Goal: Transaction & Acquisition: Purchase product/service

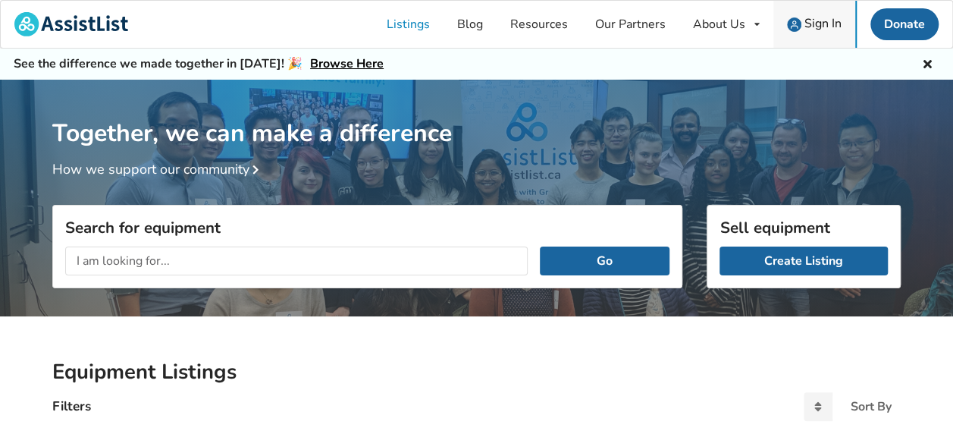
click at [821, 24] on span "Sign In" at bounding box center [823, 23] width 37 height 17
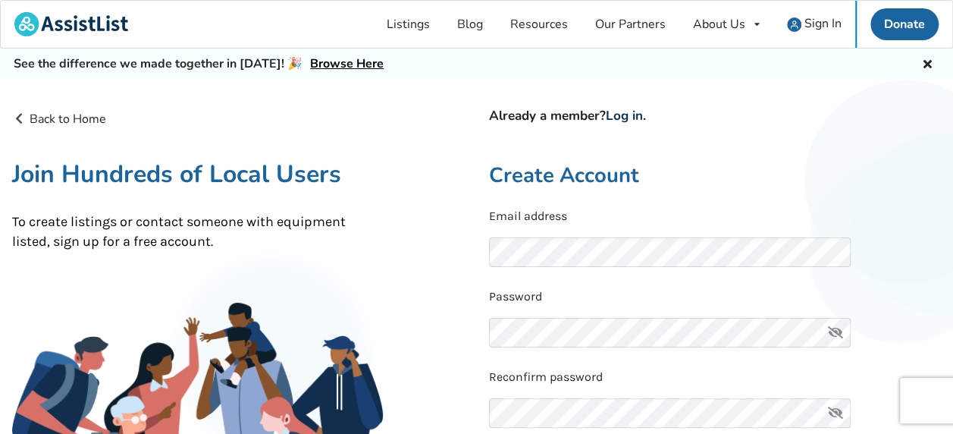
click at [635, 115] on link "Log in" at bounding box center [624, 115] width 37 height 17
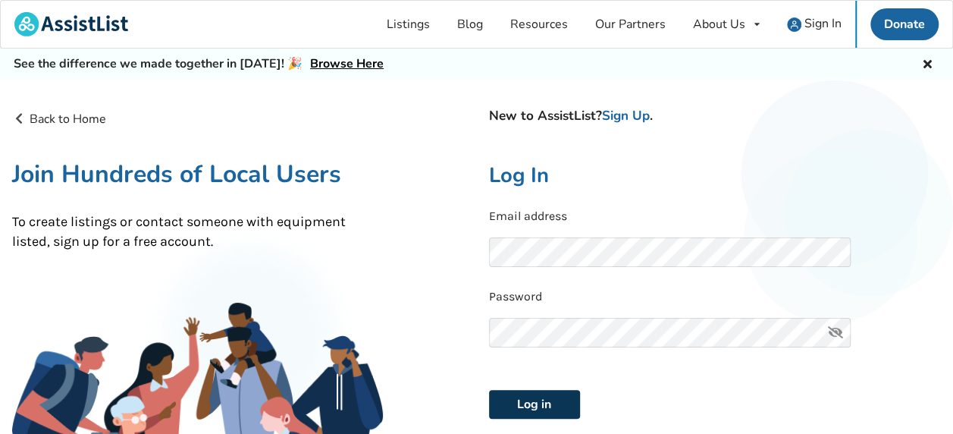
click at [529, 409] on button "Log in" at bounding box center [534, 404] width 91 height 29
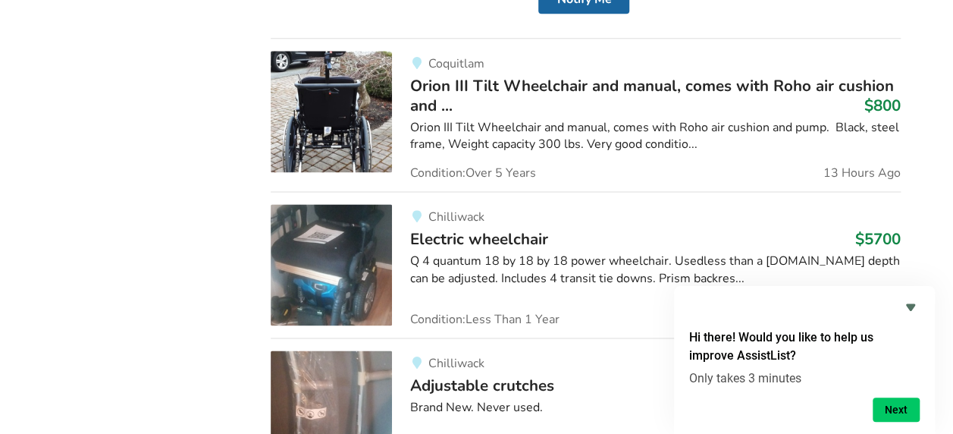
scroll to position [987, 0]
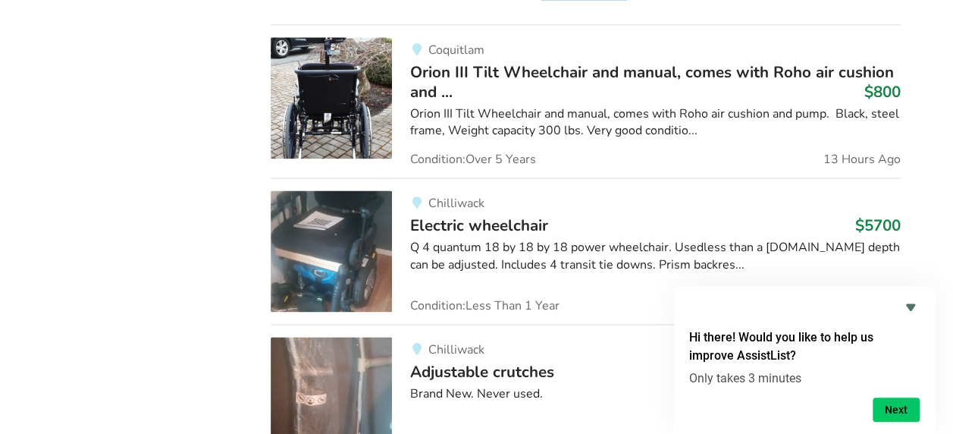
click at [325, 101] on img at bounding box center [331, 97] width 121 height 121
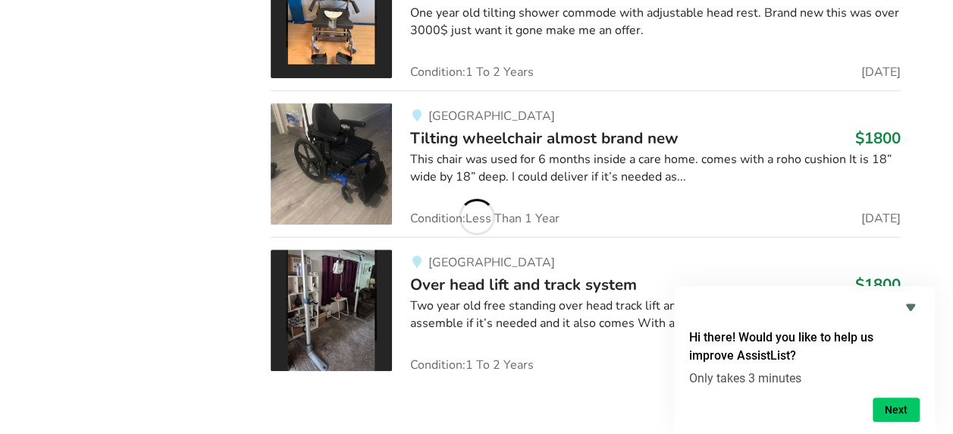
scroll to position [3154, 0]
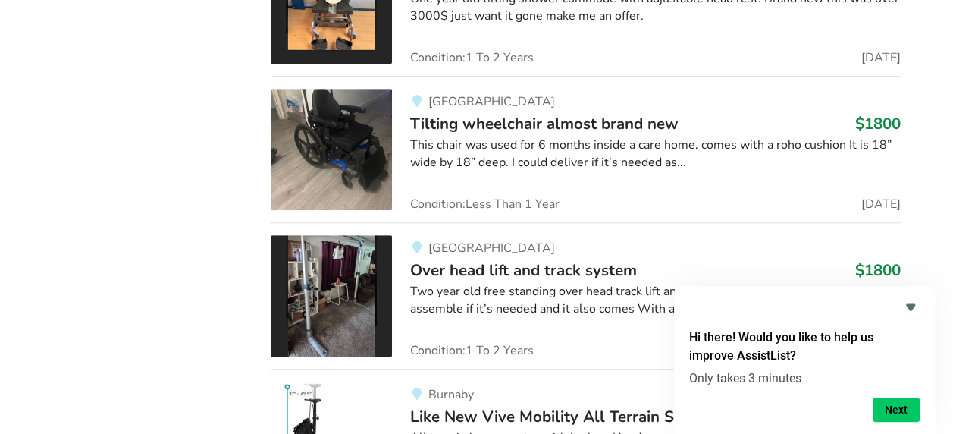
click at [336, 278] on img at bounding box center [331, 295] width 121 height 121
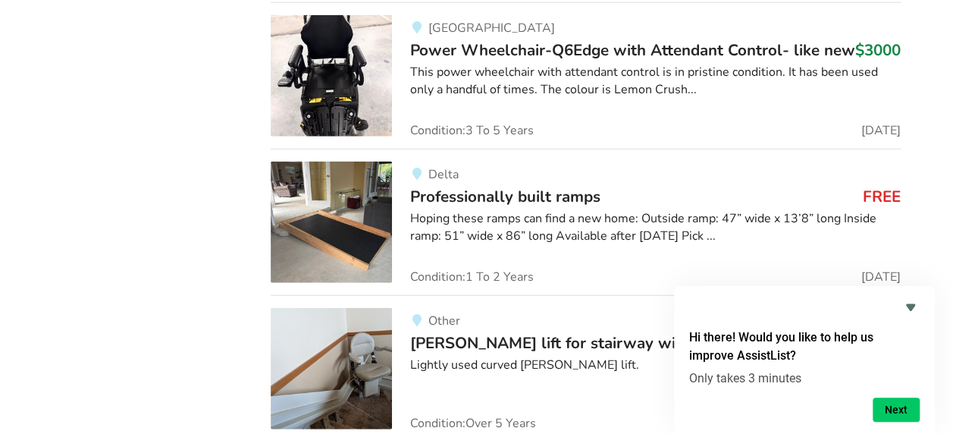
scroll to position [10439, 0]
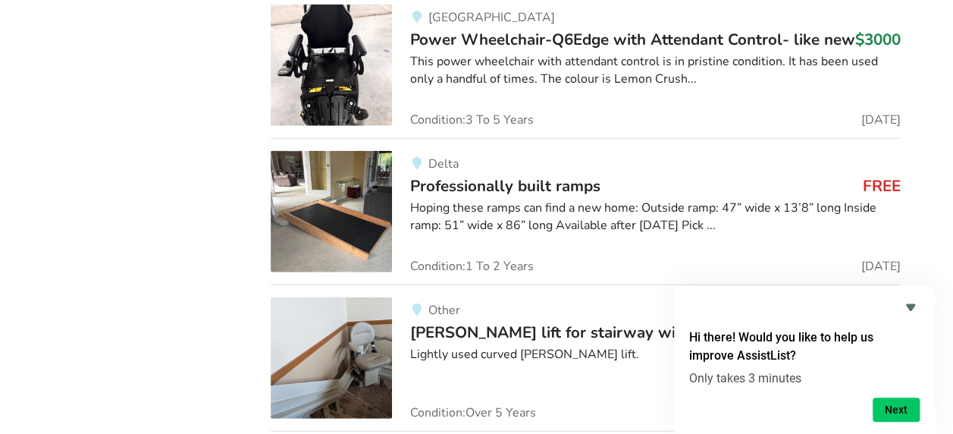
drag, startPoint x: 960, startPoint y: 421, endPoint x: 629, endPoint y: 373, distance: 334.9
click at [629, 373] on div "Other [PERSON_NAME] lift for stairway with a corner $1200 Lightly used curved […" at bounding box center [646, 357] width 509 height 121
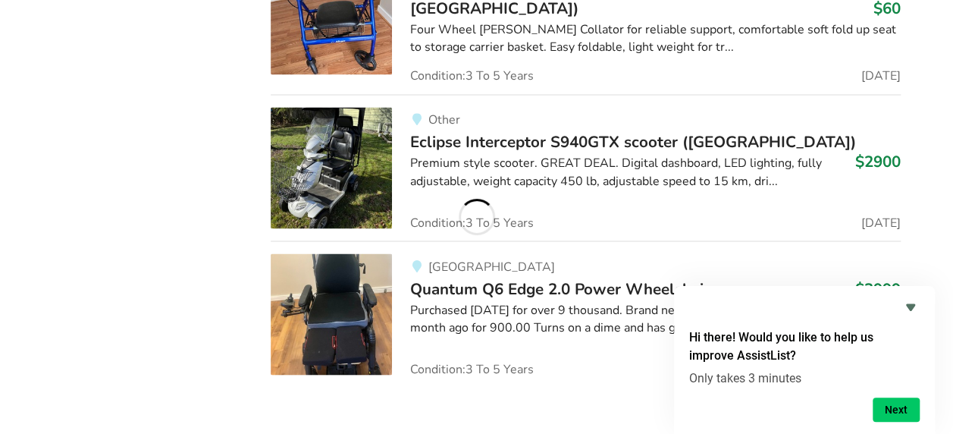
scroll to position [18414, 0]
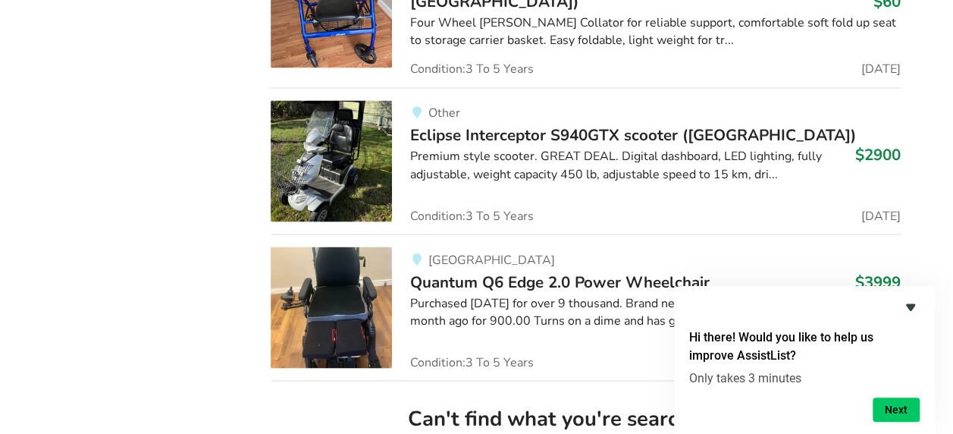
click at [910, 308] on icon "Hide survey" at bounding box center [910, 307] width 9 height 7
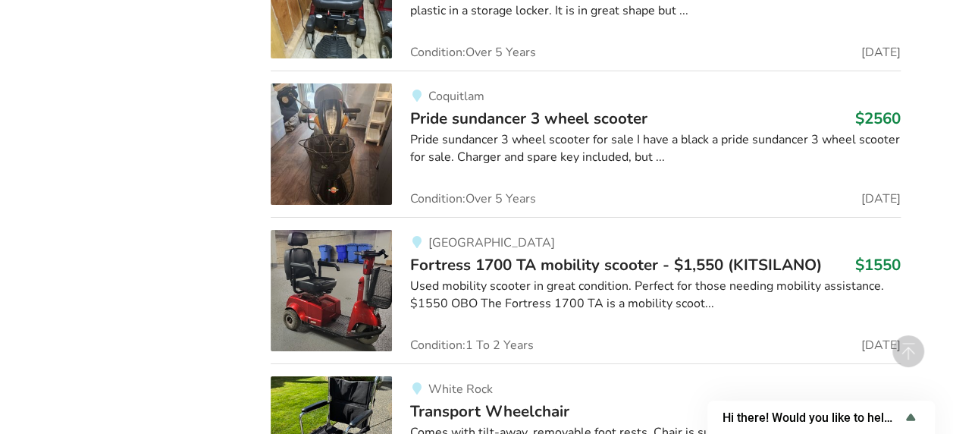
scroll to position [22885, 0]
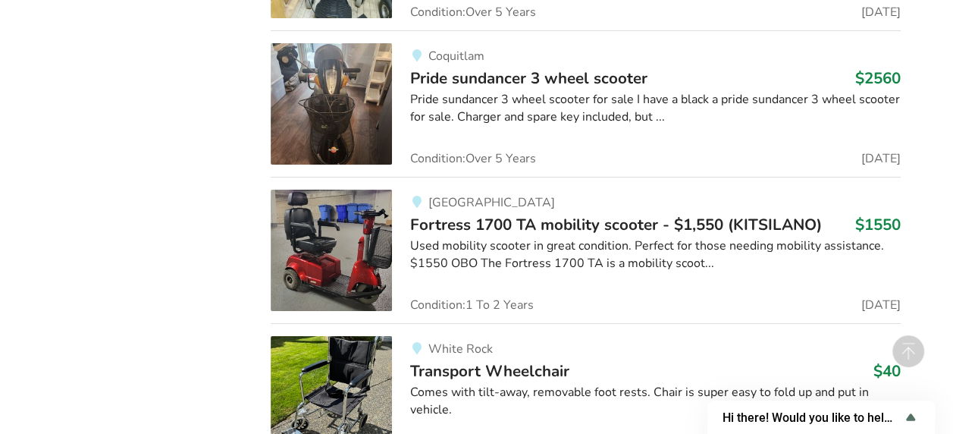
drag, startPoint x: 959, startPoint y: 424, endPoint x: 375, endPoint y: 267, distance: 604.7
click at [374, 323] on link "White Rock Transport Wheelchair $40 Comes with tilt-away, removable foot rests.…" at bounding box center [586, 396] width 630 height 146
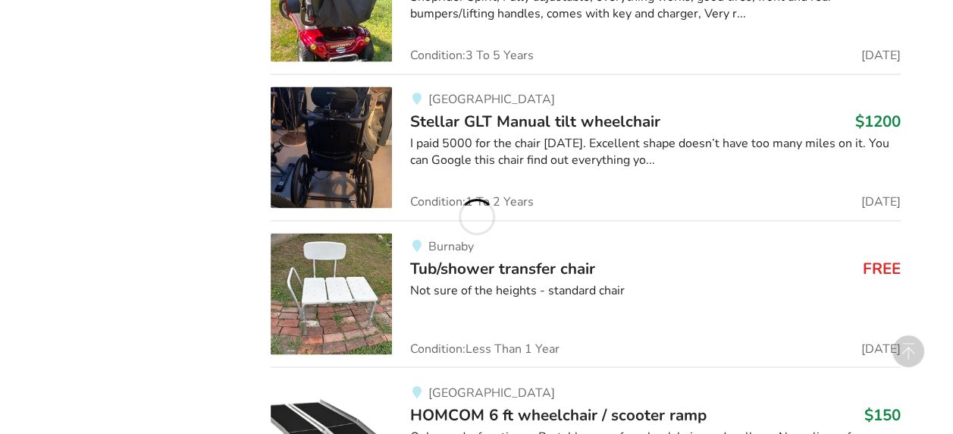
scroll to position [16953, 0]
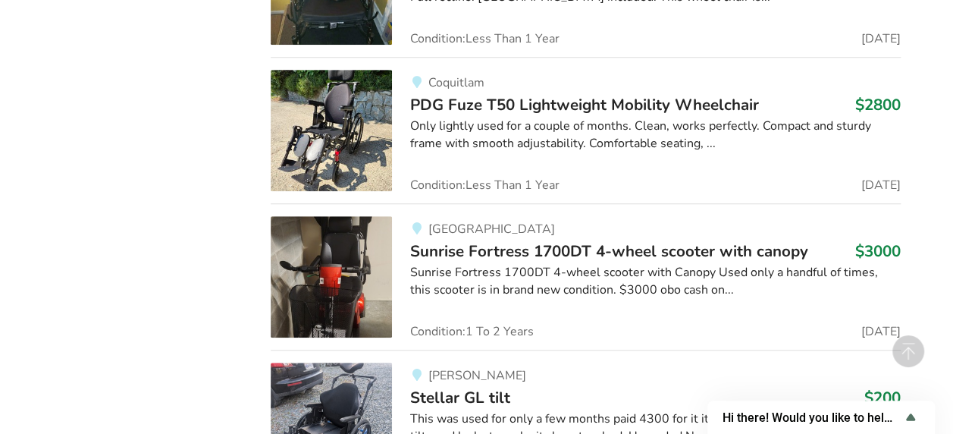
scroll to position [20466, 0]
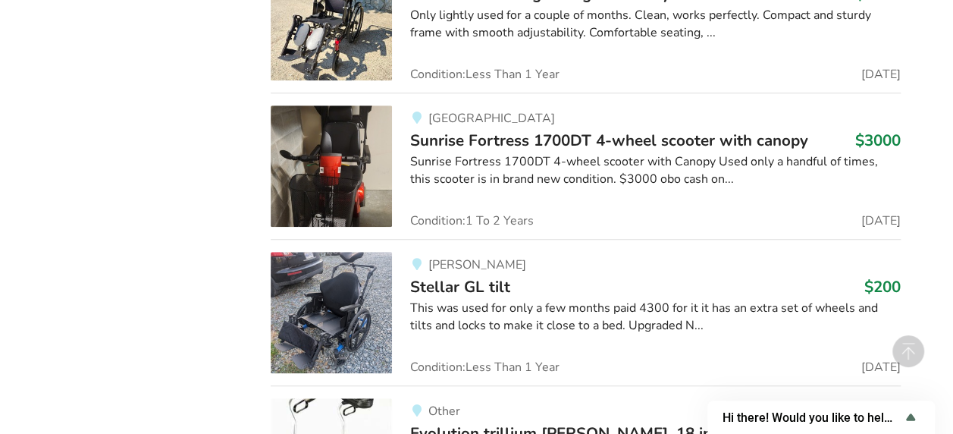
click at [646, 300] on div "This was used for only a few months paid 4300 for it it has an extra set of whe…" at bounding box center [655, 317] width 491 height 35
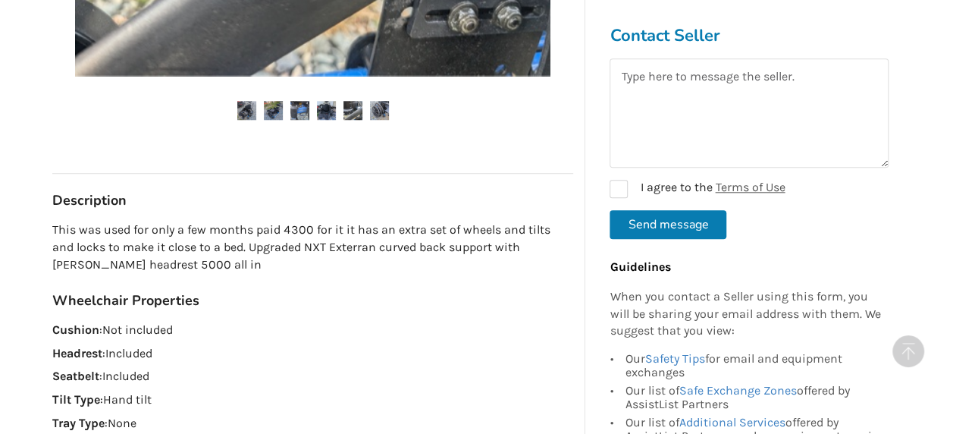
scroll to position [758, 0]
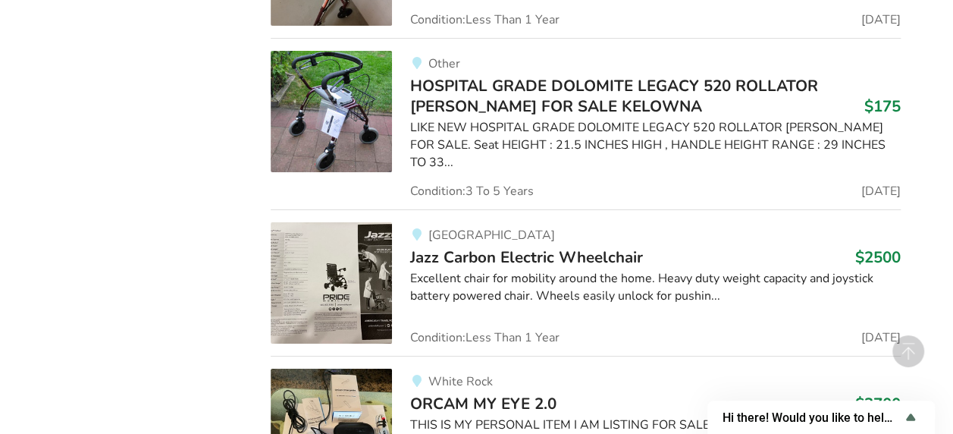
scroll to position [33957, 0]
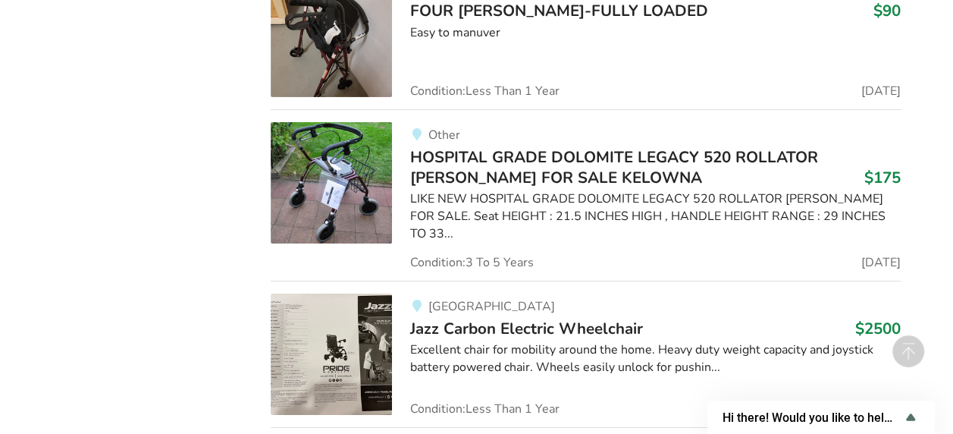
drag, startPoint x: 957, startPoint y: 8, endPoint x: 947, endPoint y: 391, distance: 383.9
drag, startPoint x: 893, startPoint y: 0, endPoint x: 953, endPoint y: 130, distance: 143.6
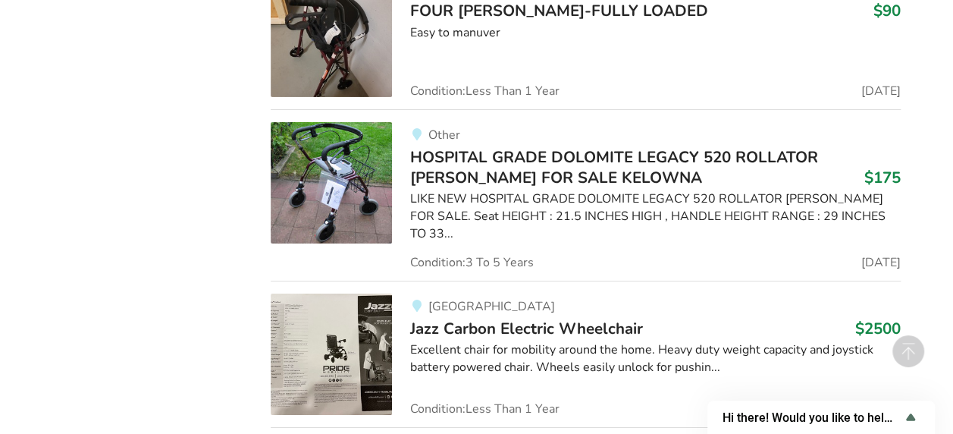
drag, startPoint x: 41, startPoint y: 0, endPoint x: 88, endPoint y: 345, distance: 348.3
